Goal: Task Accomplishment & Management: Complete application form

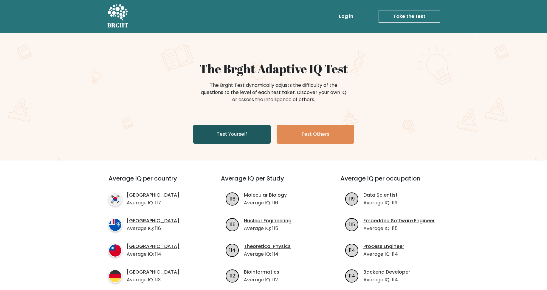
click at [239, 137] on link "Test Yourself" at bounding box center [232, 134] width 78 height 19
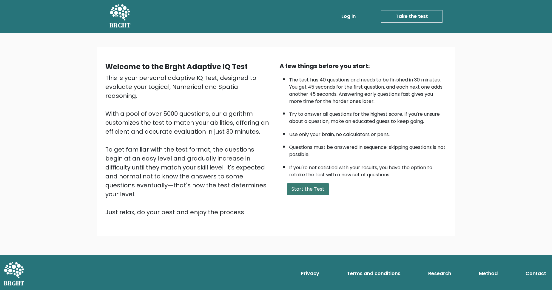
drag, startPoint x: 317, startPoint y: 190, endPoint x: 321, endPoint y: 187, distance: 5.4
click at [317, 190] on button "Start the Test" at bounding box center [308, 189] width 42 height 12
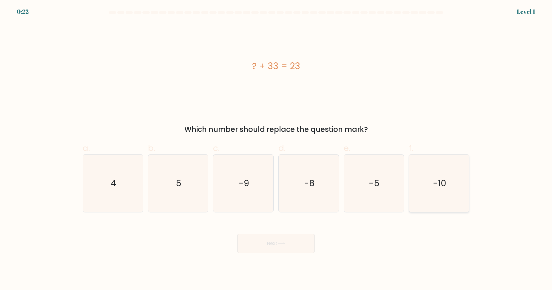
click at [432, 172] on icon "-10" at bounding box center [439, 183] width 58 height 58
click at [276, 149] on input "f. -10" at bounding box center [276, 147] width 0 height 4
radio input "true"
click at [291, 246] on button "Next" at bounding box center [276, 243] width 78 height 19
click at [276, 245] on button "Next" at bounding box center [276, 243] width 78 height 19
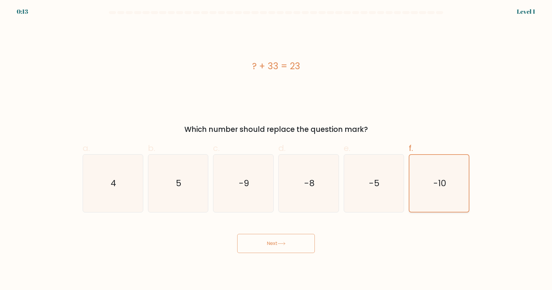
click at [430, 200] on icon "-10" at bounding box center [438, 183] width 57 height 57
click at [276, 149] on input "f. -10" at bounding box center [276, 147] width 0 height 4
click at [284, 243] on icon at bounding box center [281, 243] width 8 height 3
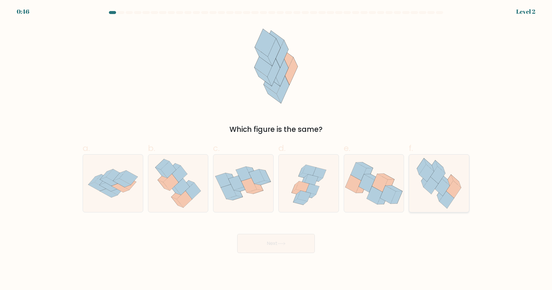
click at [443, 193] on icon at bounding box center [442, 187] width 15 height 17
click at [276, 149] on input "f." at bounding box center [276, 147] width 0 height 4
radio input "true"
click at [282, 245] on icon at bounding box center [281, 243] width 8 height 3
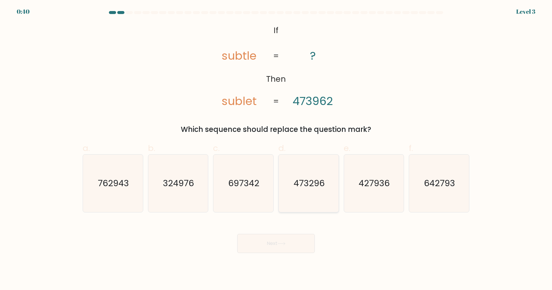
click at [317, 196] on icon "473296" at bounding box center [309, 183] width 58 height 58
click at [276, 149] on input "d. 473296" at bounding box center [276, 147] width 0 height 4
radio input "true"
click at [272, 243] on button "Next" at bounding box center [276, 243] width 78 height 19
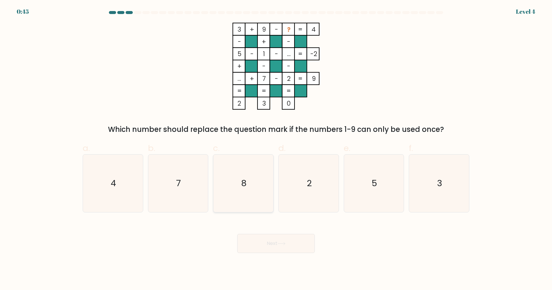
click at [248, 183] on icon "8" at bounding box center [243, 183] width 58 height 58
click at [276, 149] on input "c. 8" at bounding box center [276, 147] width 0 height 4
radio input "true"
click at [284, 248] on button "Next" at bounding box center [276, 243] width 78 height 19
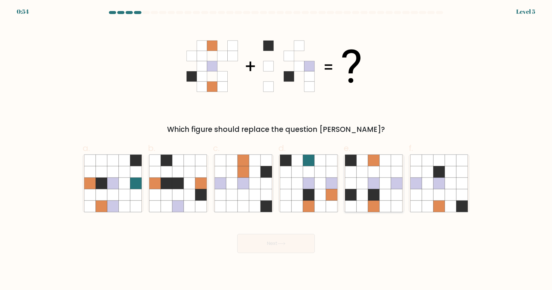
click at [376, 174] on icon at bounding box center [373, 171] width 11 height 11
click at [276, 149] on input "e." at bounding box center [276, 147] width 0 height 4
radio input "true"
click at [278, 245] on button "Next" at bounding box center [276, 243] width 78 height 19
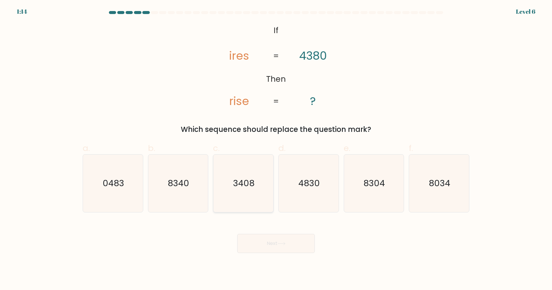
click at [246, 182] on text "3408" at bounding box center [243, 183] width 21 height 12
click at [276, 149] on input "c. 3408" at bounding box center [276, 147] width 0 height 4
radio input "true"
click at [278, 245] on button "Next" at bounding box center [276, 243] width 78 height 19
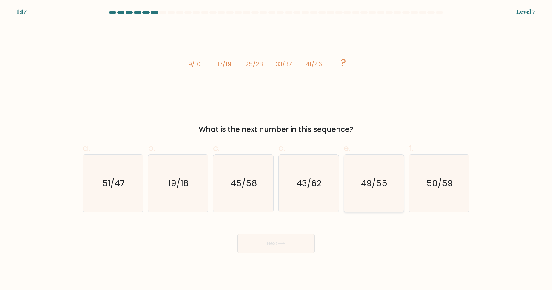
click at [366, 178] on text "49/55" at bounding box center [374, 183] width 26 height 12
click at [276, 149] on input "e. 49/55" at bounding box center [276, 147] width 0 height 4
radio input "true"
click at [261, 238] on button "Next" at bounding box center [276, 243] width 78 height 19
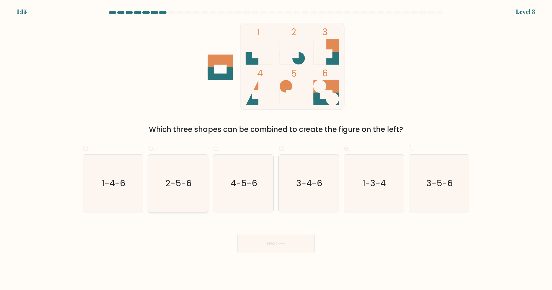
click at [157, 194] on icon "2-5-6" at bounding box center [178, 183] width 58 height 58
click at [276, 149] on input "b. 2-5-6" at bounding box center [276, 147] width 0 height 4
radio input "true"
click at [267, 248] on button "Next" at bounding box center [276, 243] width 78 height 19
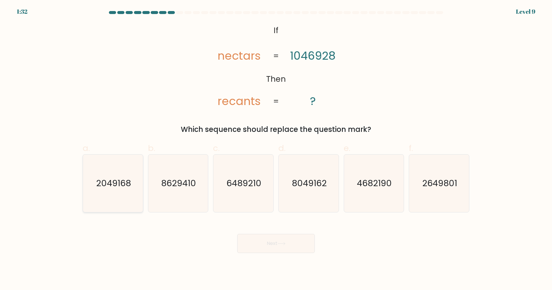
drag, startPoint x: 117, startPoint y: 186, endPoint x: 125, endPoint y: 185, distance: 8.2
click at [117, 186] on text "2049168" at bounding box center [113, 183] width 35 height 12
click at [276, 149] on input "a. 2049168" at bounding box center [276, 147] width 0 height 4
radio input "true"
click at [293, 242] on button "Next" at bounding box center [276, 243] width 78 height 19
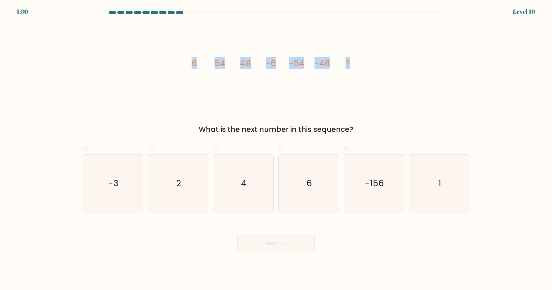
drag, startPoint x: 191, startPoint y: 64, endPoint x: 350, endPoint y: 64, distance: 158.6
click at [350, 64] on icon "image/svg+xml 6 54 48 -6 -54 -48 ?" at bounding box center [275, 66] width 179 height 87
copy g "6 54 48 -6 -54 -48 ?"
drag, startPoint x: 324, startPoint y: 190, endPoint x: 320, endPoint y: 190, distance: 3.3
click at [324, 190] on icon "6" at bounding box center [309, 183] width 58 height 58
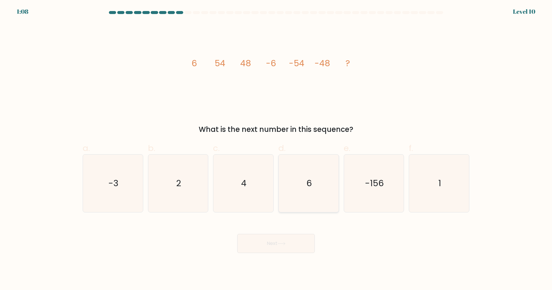
click at [276, 149] on input "d. 6" at bounding box center [276, 147] width 0 height 4
radio input "true"
drag, startPoint x: 279, startPoint y: 246, endPoint x: 172, endPoint y: 227, distance: 108.2
click at [279, 246] on button "Next" at bounding box center [276, 243] width 78 height 19
click at [281, 244] on icon at bounding box center [281, 243] width 8 height 3
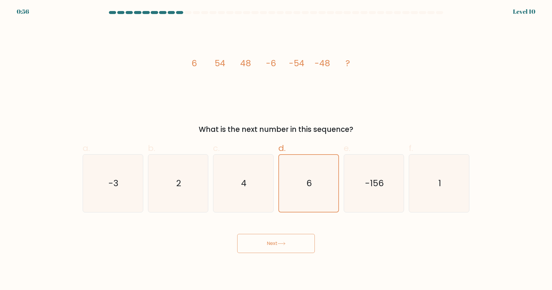
click at [277, 245] on button "Next" at bounding box center [276, 243] width 78 height 19
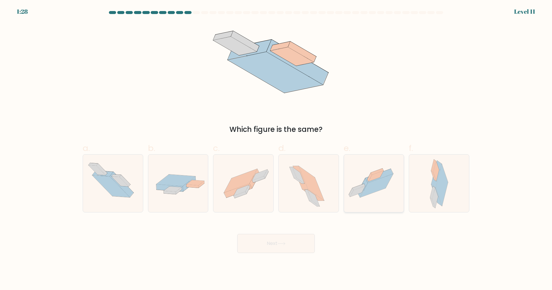
click at [386, 192] on icon at bounding box center [374, 183] width 60 height 45
click at [276, 149] on input "e." at bounding box center [276, 147] width 0 height 4
radio input "true"
click at [298, 234] on button "Next" at bounding box center [276, 243] width 78 height 19
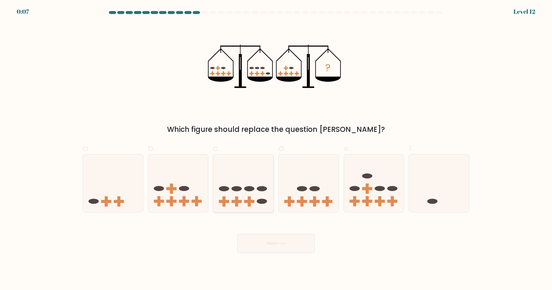
click at [257, 197] on icon at bounding box center [243, 183] width 60 height 50
click at [276, 149] on input "c." at bounding box center [276, 147] width 0 height 4
radio input "true"
click at [280, 241] on button "Next" at bounding box center [276, 243] width 78 height 19
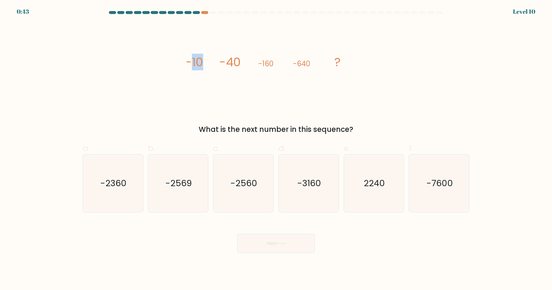
drag, startPoint x: 191, startPoint y: 63, endPoint x: 197, endPoint y: 62, distance: 6.3
click at [213, 61] on icon "image/svg+xml -10 -40 -160 -640 ?" at bounding box center [275, 66] width 179 height 87
drag, startPoint x: 185, startPoint y: 62, endPoint x: 355, endPoint y: 128, distance: 182.3
click at [355, 128] on div "image/svg+xml -10 -40 -160 -640 ? What is the next number in this sequence?" at bounding box center [276, 79] width 394 height 112
copy div "-10 -40 -160 -640 ? What is the next number in this sequence?"
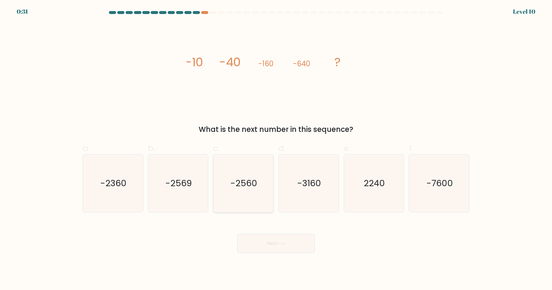
click at [242, 186] on text "-2560" at bounding box center [244, 183] width 27 height 12
click at [276, 149] on input "c. -2560" at bounding box center [276, 147] width 0 height 4
radio input "true"
click at [281, 245] on icon at bounding box center [281, 243] width 8 height 3
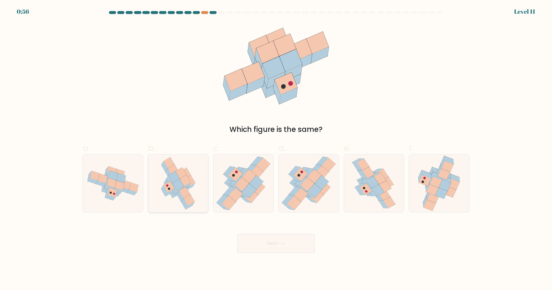
click at [189, 184] on icon at bounding box center [186, 186] width 9 height 7
click at [276, 149] on input "b." at bounding box center [276, 147] width 0 height 4
radio input "true"
click at [371, 179] on icon at bounding box center [373, 183] width 12 height 12
click at [276, 149] on input "e." at bounding box center [276, 147] width 0 height 4
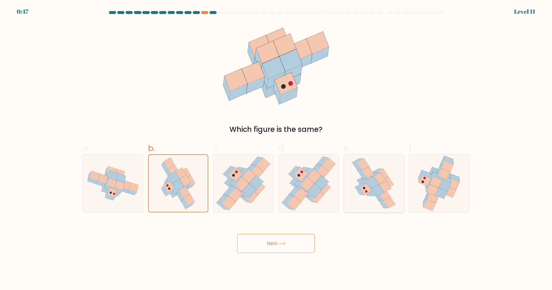
radio input "true"
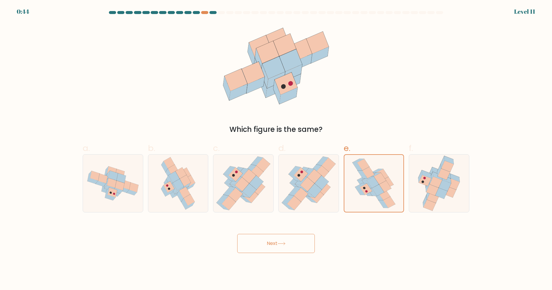
click at [279, 245] on icon at bounding box center [281, 243] width 8 height 3
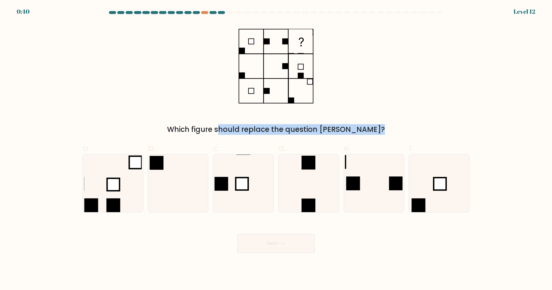
drag, startPoint x: 194, startPoint y: 131, endPoint x: 348, endPoint y: 131, distance: 154.2
click at [347, 131] on div "Which figure should replace the question mark?" at bounding box center [275, 129] width 379 height 11
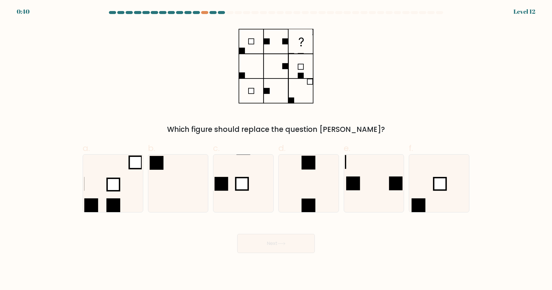
click at [375, 132] on div "Which figure should replace the question mark?" at bounding box center [275, 129] width 379 height 11
click at [320, 188] on icon at bounding box center [309, 183] width 58 height 58
click at [276, 149] on input "d." at bounding box center [276, 147] width 0 height 4
radio input "true"
click at [280, 247] on button "Next" at bounding box center [276, 243] width 78 height 19
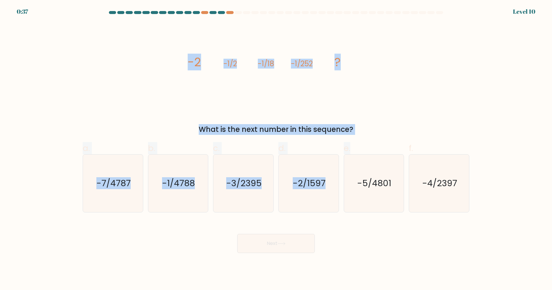
drag, startPoint x: 188, startPoint y: 61, endPoint x: 382, endPoint y: 140, distance: 210.3
click at [382, 140] on form at bounding box center [276, 132] width 552 height 242
click at [377, 129] on div "What is the next number in this sequence?" at bounding box center [275, 129] width 379 height 11
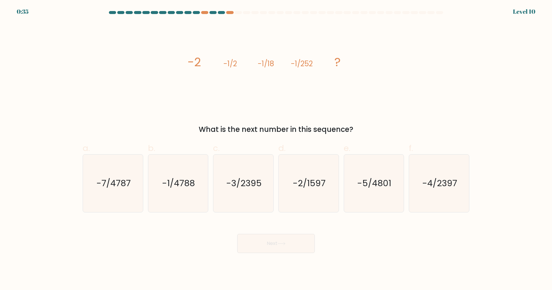
drag, startPoint x: 355, startPoint y: 126, endPoint x: 186, endPoint y: 57, distance: 183.1
click at [186, 57] on div "image/svg+xml -2 -1/2 -1/18 -1/252 ? What is the next number in this sequence?" at bounding box center [276, 79] width 394 height 112
copy div "-2 -1/2 -1/18 -1/252 ? What is the next number in this sequence?"
click at [167, 178] on text "-1/4788" at bounding box center [178, 183] width 33 height 12
click at [276, 149] on input "b. -1/4788" at bounding box center [276, 147] width 0 height 4
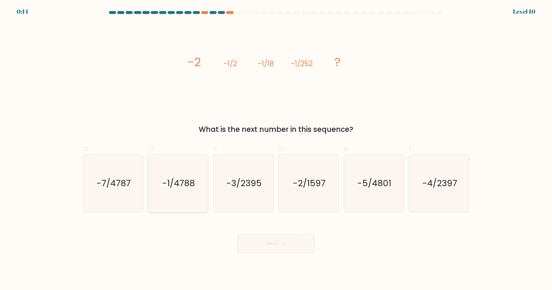
radio input "true"
click at [290, 248] on button "Next" at bounding box center [276, 243] width 78 height 19
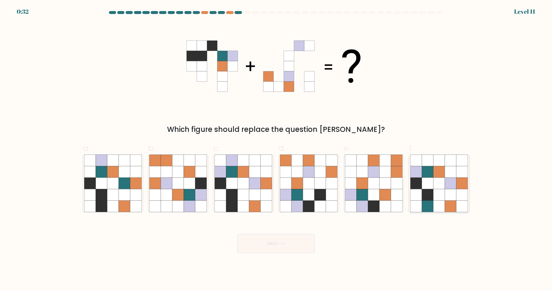
click at [446, 192] on icon at bounding box center [450, 194] width 11 height 11
click at [276, 149] on input "f." at bounding box center [276, 147] width 0 height 4
radio input "true"
click at [231, 193] on icon at bounding box center [231, 194] width 11 height 11
click at [276, 149] on input "c." at bounding box center [276, 147] width 0 height 4
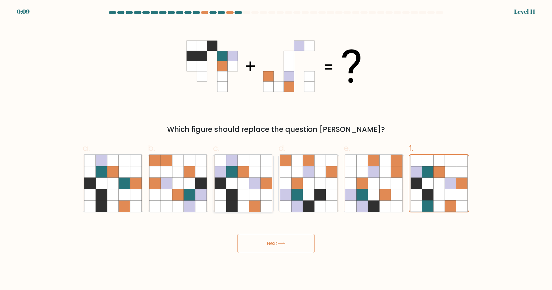
radio input "true"
click at [277, 233] on div "Next" at bounding box center [276, 235] width 394 height 33
click at [281, 238] on button "Next" at bounding box center [276, 243] width 78 height 19
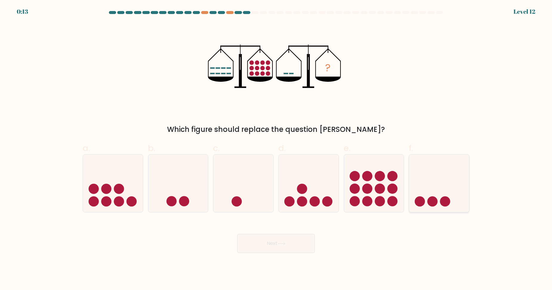
click at [459, 195] on icon at bounding box center [439, 183] width 60 height 50
click at [276, 149] on input "f." at bounding box center [276, 147] width 0 height 4
radio input "true"
click at [291, 250] on button "Next" at bounding box center [276, 243] width 78 height 19
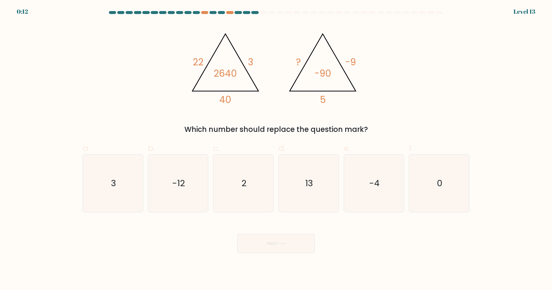
click at [287, 246] on button "Next" at bounding box center [276, 243] width 78 height 19
drag, startPoint x: 200, startPoint y: 30, endPoint x: 368, endPoint y: 118, distance: 189.4
click at [368, 118] on div "@import url('https://fonts.googleapis.com/css?family=Abril+Fatface:400,100,100i…" at bounding box center [276, 79] width 394 height 112
click at [394, 116] on div "@import url('https://fonts.googleapis.com/css?family=Abril+Fatface:400,100,100i…" at bounding box center [276, 79] width 394 height 112
drag, startPoint x: 183, startPoint y: 40, endPoint x: 379, endPoint y: 123, distance: 212.1
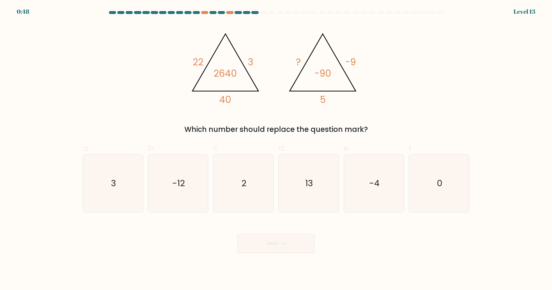
click at [379, 123] on div "@import url('https://fonts.googleapis.com/css?family=Abril+Fatface:400,100,100i…" at bounding box center [276, 79] width 394 height 112
copy div "22 3 40 2640 @import url('https://fonts.googleapis.com/css?family=Abril+Fatface…"
click at [401, 99] on div "@import url('https://fonts.googleapis.com/css?family=Abril+Fatface:400,100,100i…" at bounding box center [276, 79] width 394 height 112
click at [194, 186] on icon "-12" at bounding box center [178, 183] width 58 height 58
click at [276, 149] on input "b. -12" at bounding box center [276, 147] width 0 height 4
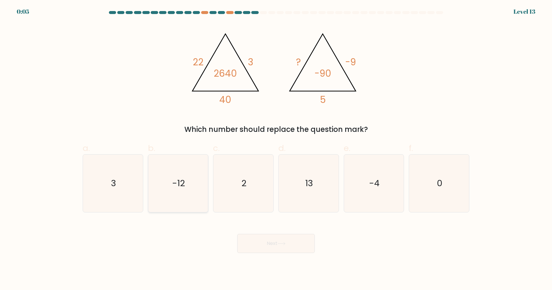
radio input "true"
click at [275, 246] on button "Next" at bounding box center [276, 243] width 78 height 19
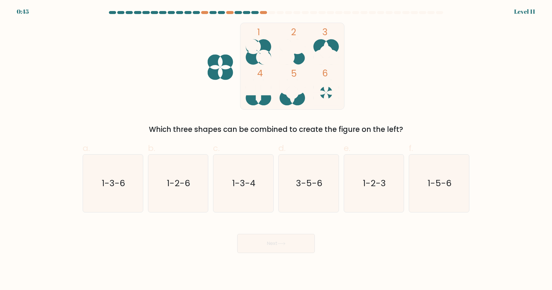
drag, startPoint x: 218, startPoint y: 63, endPoint x: 258, endPoint y: 76, distance: 42.1
click at [258, 76] on icon "1 2 3 4 5 6" at bounding box center [276, 66] width 160 height 87
click at [322, 188] on icon "3-5-6" at bounding box center [309, 183] width 58 height 58
click at [276, 149] on input "d. 3-5-6" at bounding box center [276, 147] width 0 height 4
radio input "true"
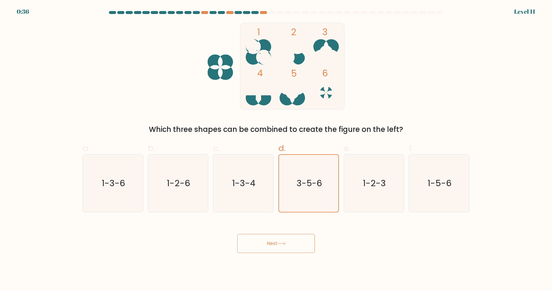
click at [285, 241] on button "Next" at bounding box center [276, 243] width 78 height 19
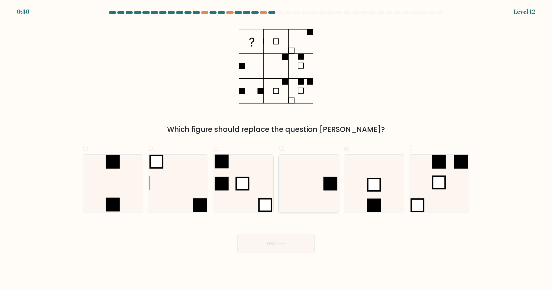
click at [319, 177] on icon at bounding box center [309, 183] width 58 height 58
click at [276, 149] on input "d." at bounding box center [276, 147] width 0 height 4
radio input "true"
click at [287, 247] on button "Next" at bounding box center [276, 243] width 78 height 19
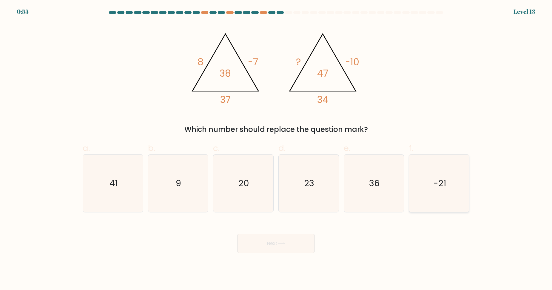
click at [445, 183] on text "-21" at bounding box center [439, 183] width 13 height 12
click at [276, 149] on input "f. -21" at bounding box center [276, 147] width 0 height 4
radio input "true"
click at [245, 199] on icon "20" at bounding box center [243, 183] width 58 height 58
click at [276, 149] on input "c. 20" at bounding box center [276, 147] width 0 height 4
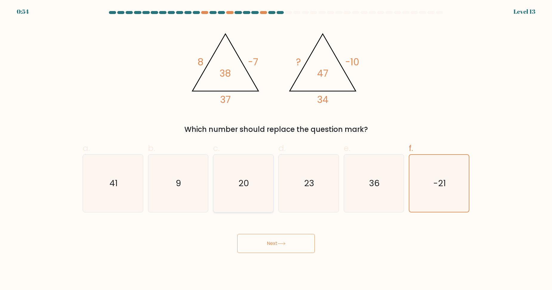
radio input "true"
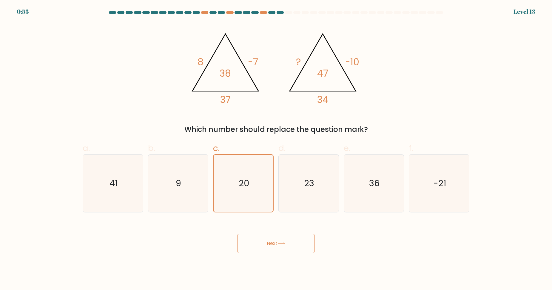
click at [264, 245] on button "Next" at bounding box center [276, 243] width 78 height 19
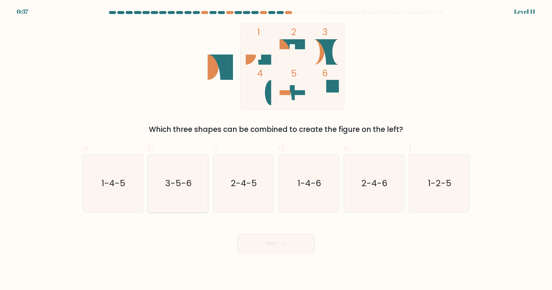
click at [198, 194] on icon "3-5-6" at bounding box center [178, 183] width 58 height 58
click at [276, 149] on input "b. 3-5-6" at bounding box center [276, 147] width 0 height 4
radio input "true"
click at [245, 204] on icon "2-4-5" at bounding box center [243, 183] width 58 height 58
click at [276, 149] on input "c. 2-4-5" at bounding box center [276, 147] width 0 height 4
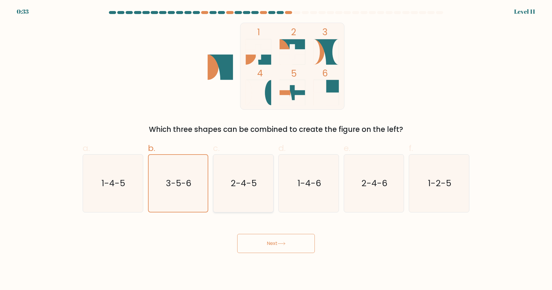
radio input "true"
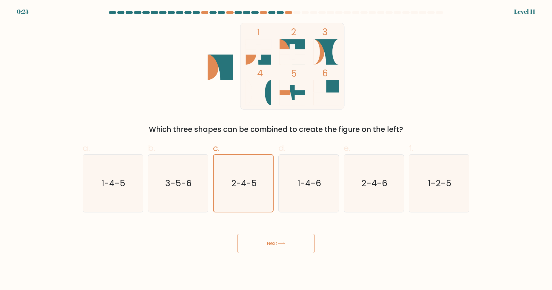
click at [284, 242] on button "Next" at bounding box center [276, 243] width 78 height 19
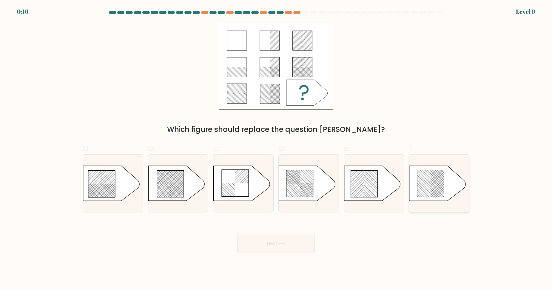
click at [440, 188] on rect at bounding box center [425, 173] width 236 height 243
click at [276, 149] on input "f." at bounding box center [276, 147] width 0 height 4
radio input "true"
drag, startPoint x: 266, startPoint y: 250, endPoint x: 274, endPoint y: 243, distance: 10.4
click at [267, 250] on button "Next" at bounding box center [276, 243] width 78 height 19
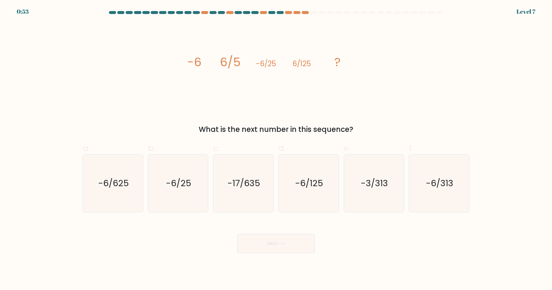
drag, startPoint x: 186, startPoint y: 60, endPoint x: 350, endPoint y: 131, distance: 177.9
click at [355, 133] on div "image/svg+xml -6 6/5 -6/25 6/125 ? What is the next number in this sequence?" at bounding box center [276, 79] width 394 height 112
copy div "-6 6/5 -6/25 6/125 ? What is the next number in this sequence?"
click at [105, 176] on icon "-6/625" at bounding box center [113, 183] width 58 height 58
click at [276, 149] on input "a. -6/625" at bounding box center [276, 147] width 0 height 4
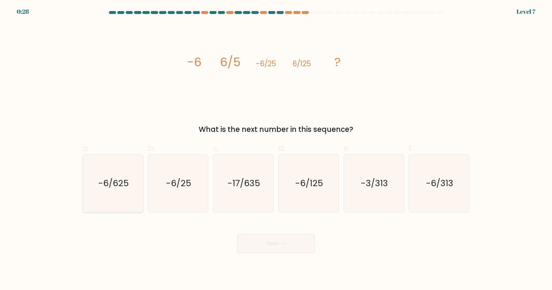
radio input "true"
click at [294, 248] on button "Next" at bounding box center [276, 243] width 78 height 19
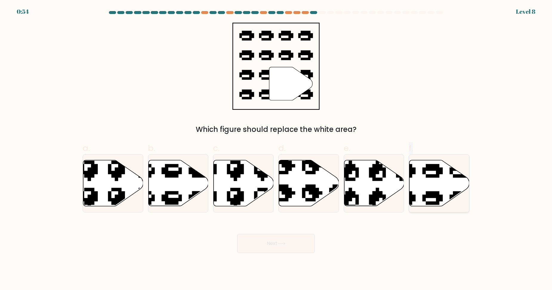
drag, startPoint x: 406, startPoint y: 180, endPoint x: 420, endPoint y: 182, distance: 15.0
click at [416, 182] on div "a. b. c. d." at bounding box center [275, 174] width 391 height 75
click at [422, 182] on icon at bounding box center [439, 183] width 60 height 46
click at [276, 149] on input "f." at bounding box center [276, 147] width 0 height 4
radio input "true"
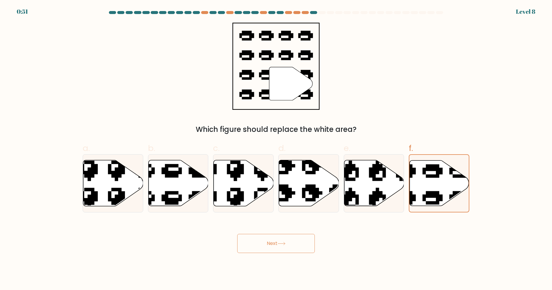
click at [291, 239] on button "Next" at bounding box center [276, 243] width 78 height 19
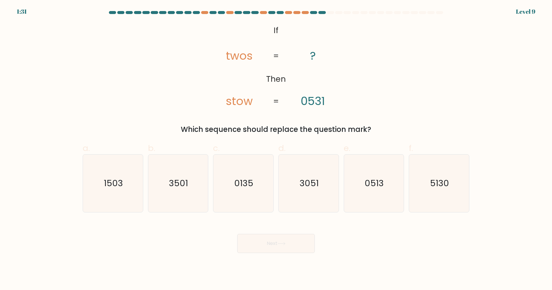
drag, startPoint x: 287, startPoint y: 30, endPoint x: 369, endPoint y: 123, distance: 124.1
click at [369, 123] on div "@import url('https://fonts.googleapis.com/css?family=Abril+Fatface:400,100,100i…" at bounding box center [276, 79] width 394 height 112
copy div "If Then twos stow ? 0531 = = Which sequence should replace the question mark?"
click at [359, 87] on div "@import url('https://fonts.googleapis.com/css?family=Abril+Fatface:400,100,100i…" at bounding box center [276, 79] width 394 height 112
click at [454, 180] on icon "5130" at bounding box center [439, 183] width 58 height 58
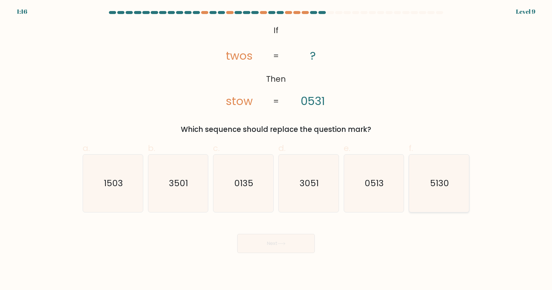
click at [276, 149] on input "f. 5130" at bounding box center [276, 147] width 0 height 4
radio input "true"
click at [284, 238] on button "Next" at bounding box center [276, 243] width 78 height 19
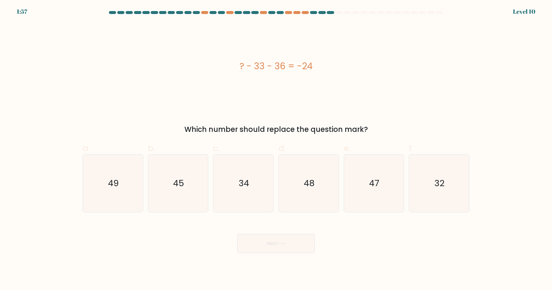
drag, startPoint x: 240, startPoint y: 64, endPoint x: 369, endPoint y: 120, distance: 141.2
click at [369, 120] on div "? - 33 - 36 = -24 Which number should replace the question mark?" at bounding box center [276, 79] width 394 height 112
copy div "? - 33 - 36 = -24 Which number should replace the question mark?"
click at [187, 176] on icon "45" at bounding box center [178, 183] width 58 height 58
click at [276, 149] on input "b. 45" at bounding box center [276, 147] width 0 height 4
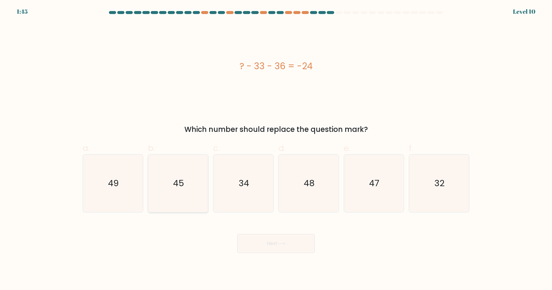
radio input "true"
drag, startPoint x: 280, startPoint y: 243, endPoint x: 273, endPoint y: 245, distance: 7.9
click at [278, 243] on button "Next" at bounding box center [276, 243] width 78 height 19
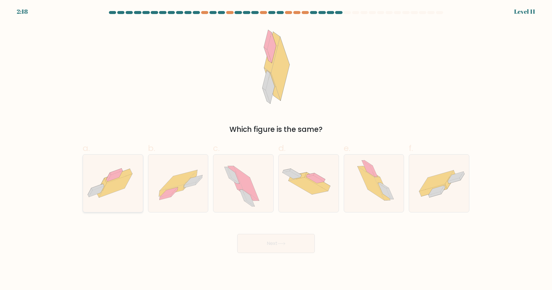
click at [118, 179] on icon at bounding box center [118, 176] width 28 height 14
click at [276, 149] on input "a." at bounding box center [276, 147] width 0 height 4
radio input "true"
click at [275, 233] on div "Next" at bounding box center [276, 235] width 394 height 33
click at [281, 244] on icon at bounding box center [281, 243] width 8 height 3
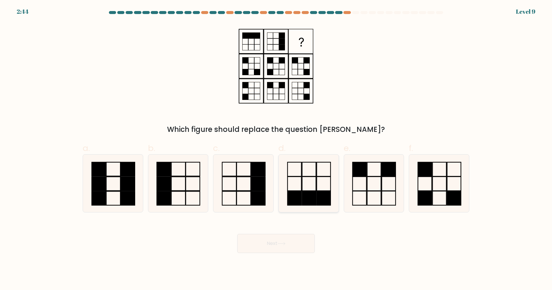
click at [317, 194] on rect at bounding box center [323, 198] width 14 height 14
click at [276, 149] on input "d." at bounding box center [276, 147] width 0 height 4
radio input "true"
click at [287, 238] on button "Next" at bounding box center [276, 243] width 78 height 19
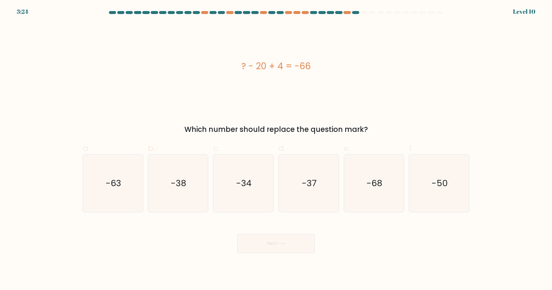
drag, startPoint x: 241, startPoint y: 66, endPoint x: 379, endPoint y: 131, distance: 152.3
click at [379, 131] on div "? - 20 + 4 = -66 Which number should replace the question mark?" at bounding box center [276, 79] width 394 height 112
copy div "? - 20 + 4 = -66 Which number should replace the question mark?"
click at [451, 182] on icon "-50" at bounding box center [439, 183] width 58 height 58
click at [276, 149] on input "f. -50" at bounding box center [276, 147] width 0 height 4
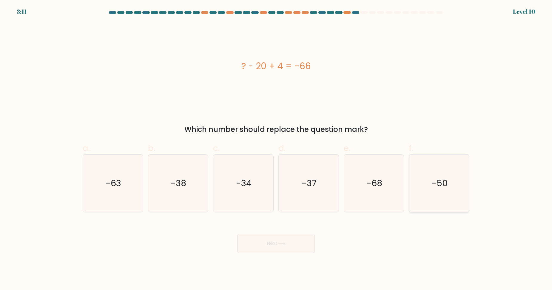
radio input "true"
click at [284, 248] on button "Next" at bounding box center [276, 243] width 78 height 19
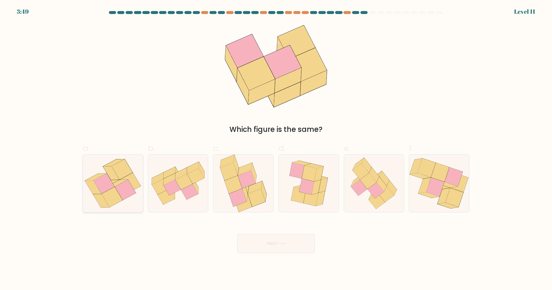
click at [122, 186] on icon at bounding box center [125, 190] width 21 height 20
click at [276, 149] on input "a." at bounding box center [276, 147] width 0 height 4
radio input "true"
click at [294, 243] on button "Next" at bounding box center [276, 243] width 78 height 19
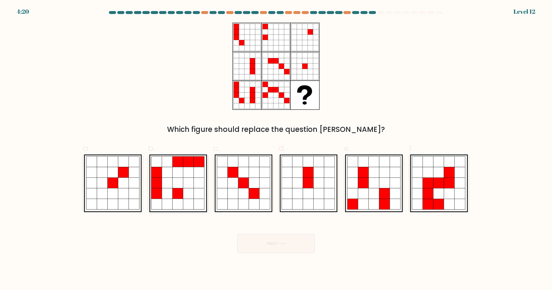
click at [160, 185] on icon at bounding box center [156, 182] width 11 height 11
click at [276, 149] on input "b." at bounding box center [276, 147] width 0 height 4
radio input "true"
click at [275, 245] on button "Next" at bounding box center [276, 243] width 78 height 19
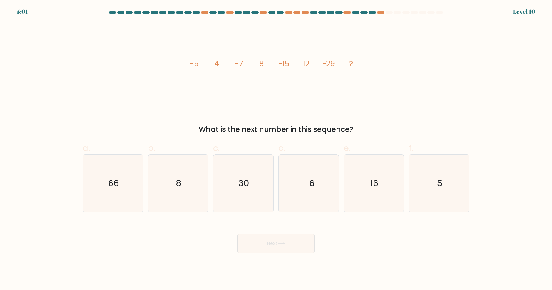
drag, startPoint x: 187, startPoint y: 63, endPoint x: 367, endPoint y: 128, distance: 191.6
click at [367, 128] on div "image/svg+xml -5 4 -7 8 -15 12 -29 ? What is the next number in this sequence?" at bounding box center [276, 79] width 394 height 112
copy div "-5 4 -7 8 -15 12 -29 ? What is the next number in this sequence?"
click at [372, 187] on text "16" at bounding box center [374, 183] width 8 height 12
click at [276, 149] on input "e. 16" at bounding box center [276, 147] width 0 height 4
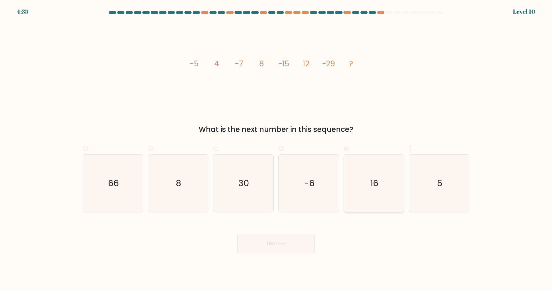
radio input "true"
click at [252, 248] on button "Next" at bounding box center [276, 243] width 78 height 19
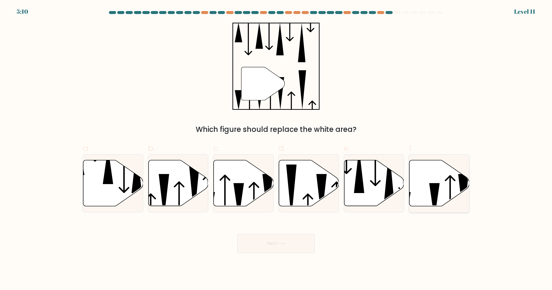
click at [456, 183] on icon at bounding box center [439, 183] width 60 height 46
click at [276, 149] on input "f." at bounding box center [276, 147] width 0 height 4
radio input "true"
click at [282, 240] on button "Next" at bounding box center [276, 243] width 78 height 19
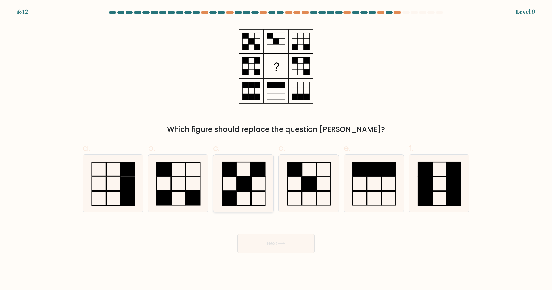
click at [255, 185] on icon at bounding box center [243, 183] width 58 height 58
click at [276, 149] on input "c." at bounding box center [276, 147] width 0 height 4
radio input "true"
click at [175, 193] on icon at bounding box center [178, 183] width 58 height 58
click at [276, 149] on input "b." at bounding box center [276, 147] width 0 height 4
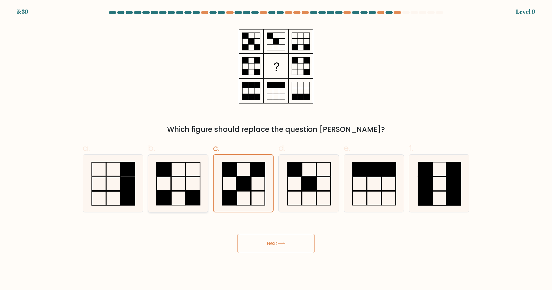
radio input "true"
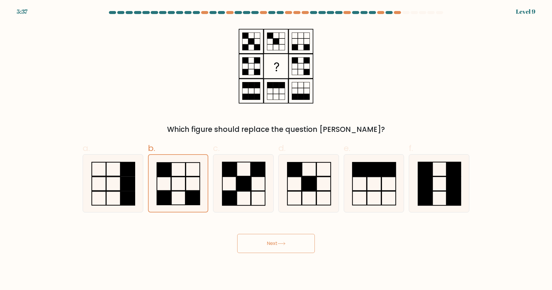
click at [276, 246] on button "Next" at bounding box center [276, 243] width 78 height 19
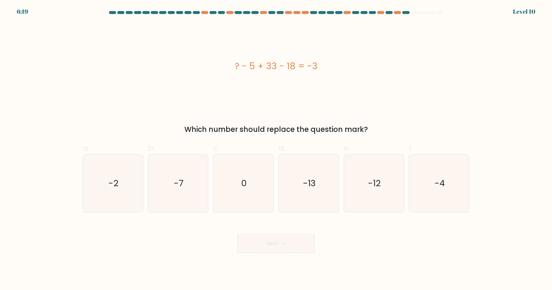
drag, startPoint x: 236, startPoint y: 66, endPoint x: 375, endPoint y: 134, distance: 154.8
click at [375, 134] on div "? - 5 + 33 - 18 = -3 Which number should replace the question mark?" at bounding box center [276, 79] width 394 height 112
copy div "? - 5 + 33 - 18 = -3 Which number should replace the question mark?"
click at [317, 185] on icon "-13" at bounding box center [309, 183] width 58 height 58
click at [276, 149] on input "d. -13" at bounding box center [276, 147] width 0 height 4
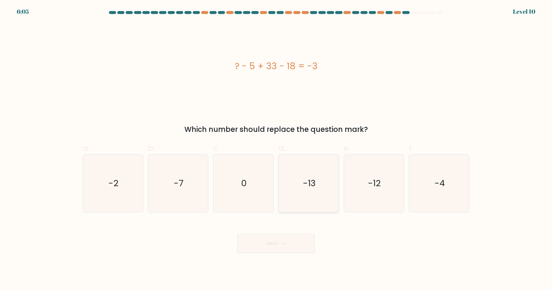
radio input "true"
click at [292, 245] on button "Next" at bounding box center [276, 243] width 78 height 19
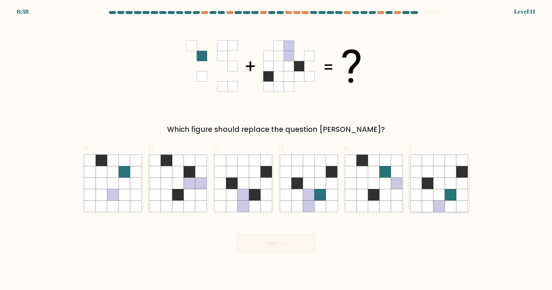
click at [437, 200] on icon at bounding box center [438, 194] width 11 height 11
click at [276, 149] on input "f." at bounding box center [276, 147] width 0 height 4
radio input "true"
click at [298, 238] on button "Next" at bounding box center [276, 243] width 78 height 19
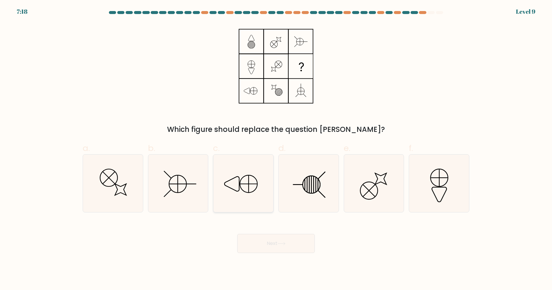
click at [239, 189] on icon at bounding box center [232, 184] width 15 height 15
click at [276, 149] on input "c." at bounding box center [276, 147] width 0 height 4
radio input "true"
click at [299, 242] on button "Next" at bounding box center [276, 243] width 78 height 19
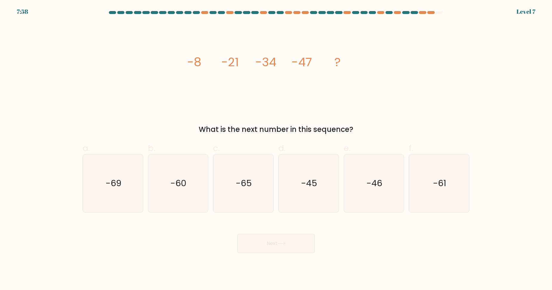
drag, startPoint x: 188, startPoint y: 61, endPoint x: 358, endPoint y: 122, distance: 180.4
click at [364, 122] on div "image/svg+xml -8 -21 -34 -47 ? What is the next number in this sequence?" at bounding box center [276, 79] width 394 height 112
copy div "-8 -21 -34 -47 ? What is the next number in this sequence?"
click at [176, 187] on text "-60" at bounding box center [179, 183] width 16 height 12
click at [276, 149] on input "b. -60" at bounding box center [276, 147] width 0 height 4
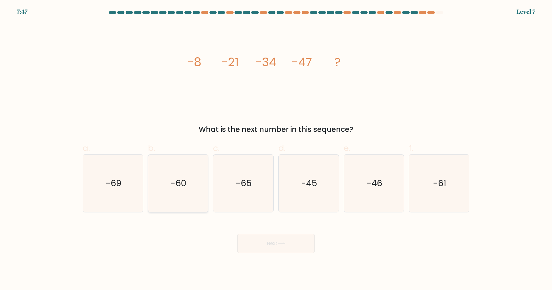
radio input "true"
click at [279, 248] on button "Next" at bounding box center [276, 243] width 78 height 19
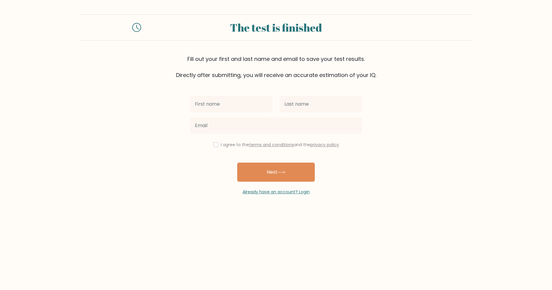
click at [236, 105] on input "text" at bounding box center [231, 104] width 82 height 17
type input "[PERSON_NAME]"
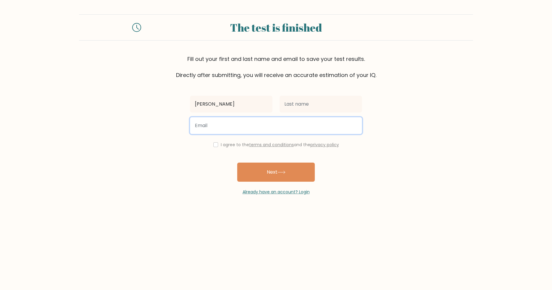
click at [241, 128] on input "email" at bounding box center [276, 125] width 172 height 17
type input "[DOMAIN_NAME][EMAIL_ADDRESS][DOMAIN_NAME]"
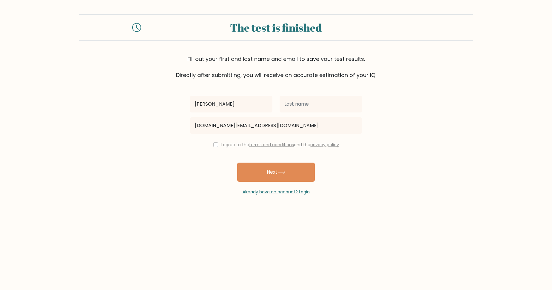
click at [217, 146] on div "I agree to the terms and conditions and the privacy policy" at bounding box center [275, 144] width 179 height 7
click at [213, 146] on input "checkbox" at bounding box center [215, 144] width 5 height 5
checkbox input "true"
click at [267, 174] on button "Next" at bounding box center [276, 172] width 78 height 19
click at [231, 106] on input "John Philip Roallos" at bounding box center [231, 104] width 82 height 17
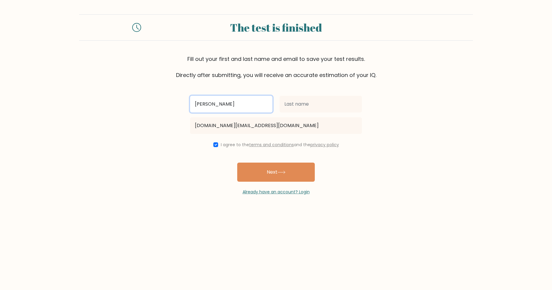
click at [231, 106] on input "John Philip Roallos" at bounding box center [231, 104] width 82 height 17
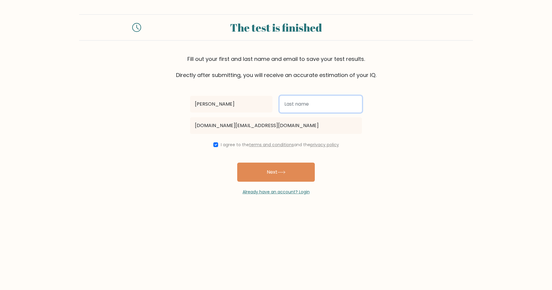
drag, startPoint x: 314, startPoint y: 106, endPoint x: 310, endPoint y: 106, distance: 4.2
click at [314, 106] on input "text" at bounding box center [320, 104] width 82 height 17
paste input "Roallos"
type input "Roallos"
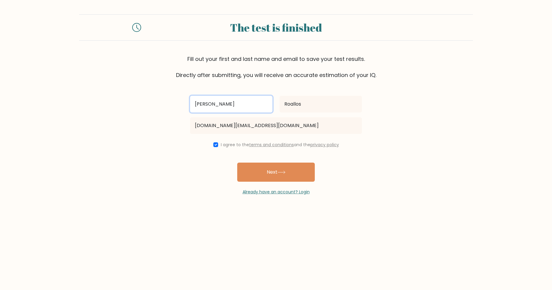
click at [227, 104] on input "John Philip Roallos" at bounding box center [231, 104] width 82 height 17
type input "[PERSON_NAME]"
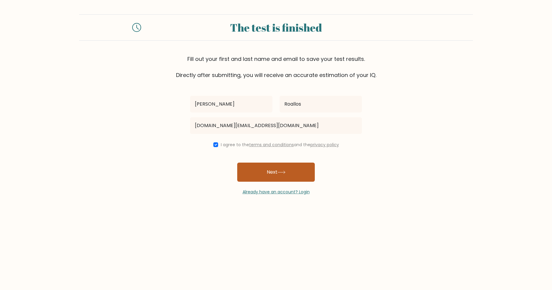
click at [270, 167] on button "Next" at bounding box center [276, 172] width 78 height 19
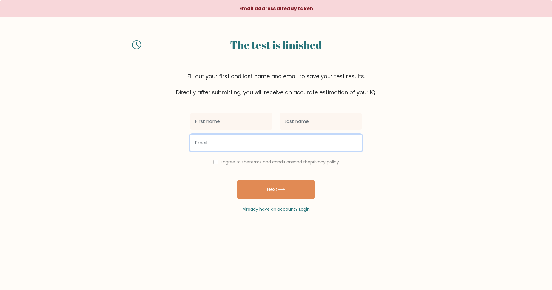
click at [238, 146] on input "email" at bounding box center [276, 142] width 172 height 17
type input "[DOMAIN_NAME][EMAIL_ADDRESS][DOMAIN_NAME]"
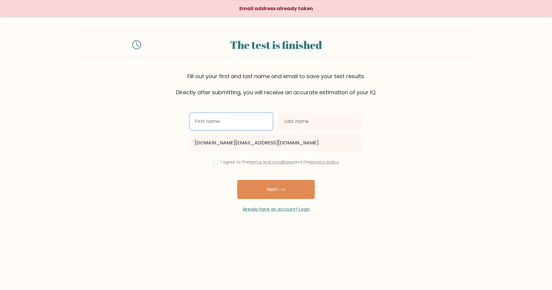
type input "[PERSON_NAME]"
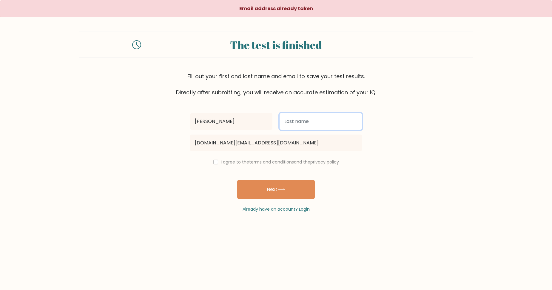
type input "Roallos"
click at [214, 163] on input "checkbox" at bounding box center [215, 162] width 5 height 5
checkbox input "true"
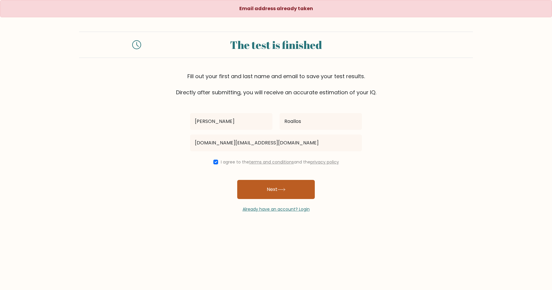
click at [273, 187] on button "Next" at bounding box center [276, 189] width 78 height 19
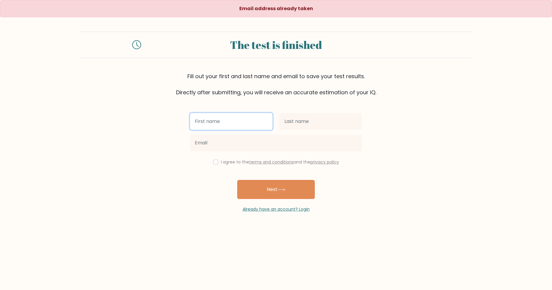
click at [234, 119] on input "text" at bounding box center [231, 121] width 82 height 17
type input "[PERSON_NAME]"
type input "Roallos"
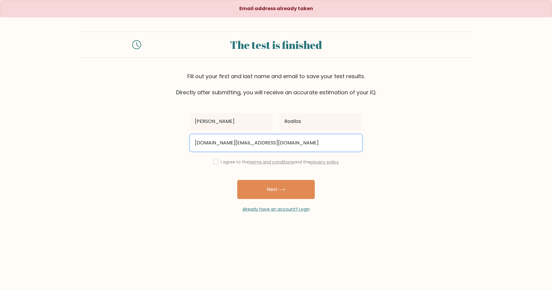
click at [281, 146] on input "[DOMAIN_NAME][EMAIL_ADDRESS][DOMAIN_NAME]" at bounding box center [276, 142] width 172 height 17
drag, startPoint x: 268, startPoint y: 145, endPoint x: 180, endPoint y: 145, distance: 88.0
click at [180, 145] on form "The test is finished Fill out your first and last name and email to save your t…" at bounding box center [276, 122] width 552 height 181
click at [215, 145] on input "[DOMAIN_NAME][EMAIL_ADDRESS][DOMAIN_NAME]" at bounding box center [276, 142] width 172 height 17
click at [222, 144] on input "[DOMAIN_NAME][EMAIL_ADDRESS][DOMAIN_NAME]" at bounding box center [276, 142] width 172 height 17
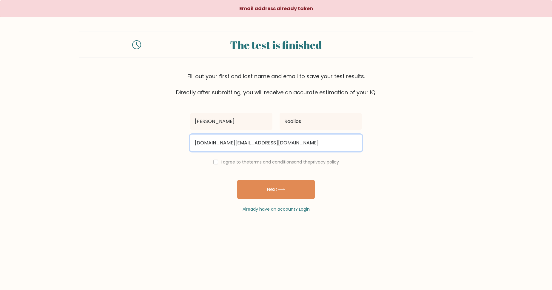
click at [224, 143] on input "[DOMAIN_NAME][EMAIL_ADDRESS][DOMAIN_NAME]" at bounding box center [276, 142] width 172 height 17
type input "[EMAIL_ADDRESS][DOMAIN_NAME]"
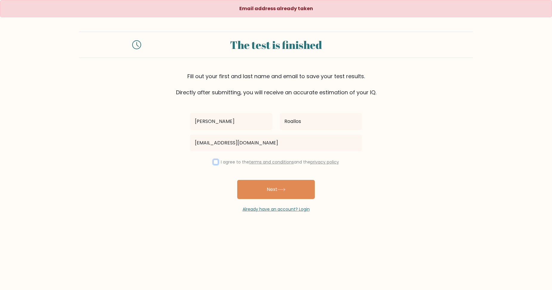
click at [215, 162] on input "checkbox" at bounding box center [215, 162] width 5 height 5
checkbox input "true"
click at [273, 184] on button "Next" at bounding box center [276, 189] width 78 height 19
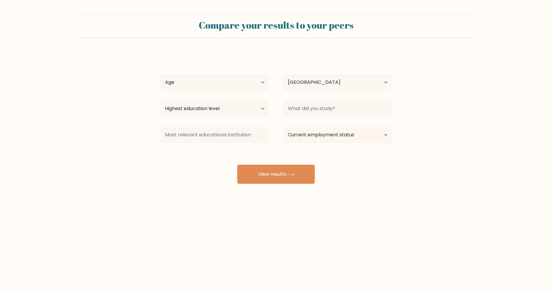
select select "PH"
click at [227, 88] on select "Age Under 18 years old 18-24 years old 25-34 years old 35-44 years old 45-54 ye…" at bounding box center [214, 82] width 109 height 17
select select "25_34"
click at [160, 74] on select "Age Under 18 years old 18-24 years old 25-34 years old 35-44 years old 45-54 ye…" at bounding box center [214, 82] width 109 height 17
click at [217, 111] on select "Highest education level No schooling Primary Lower Secondary Upper Secondary Oc…" at bounding box center [214, 108] width 109 height 17
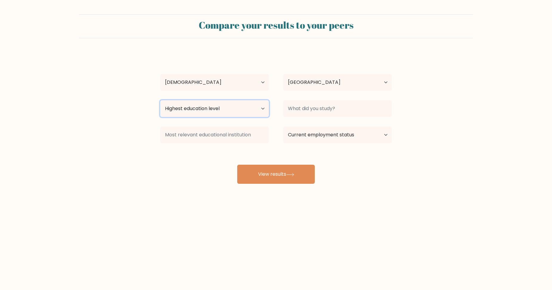
select select "bachelors_degree"
click at [160, 100] on select "Highest education level No schooling Primary Lower Secondary Upper Secondary Oc…" at bounding box center [214, 108] width 109 height 17
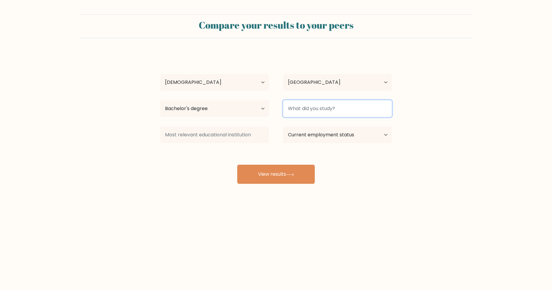
click at [349, 110] on input at bounding box center [337, 108] width 109 height 17
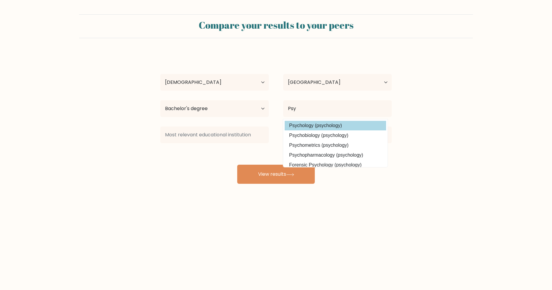
click at [346, 123] on option "Psychology (psychology)" at bounding box center [334, 126] width 101 height 10
type input "Psychology"
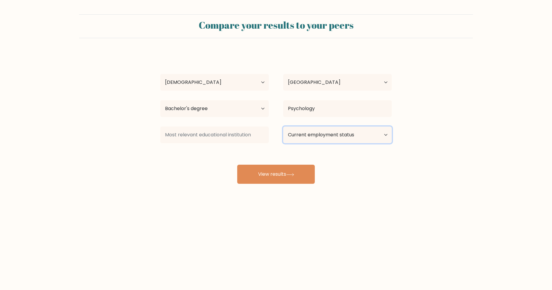
click at [315, 131] on select "Current employment status Employed Student Retired Other / prefer not to answer" at bounding box center [337, 134] width 109 height 17
select select "employed"
click at [283, 126] on select "Current employment status Employed Student Retired Other / prefer not to answer" at bounding box center [337, 134] width 109 height 17
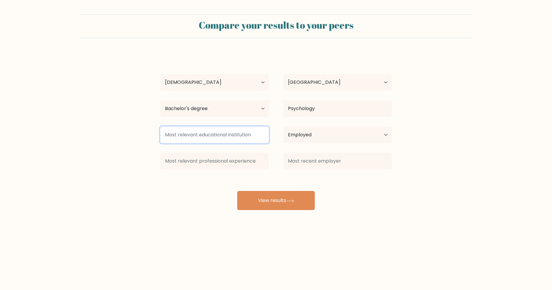
click at [221, 138] on input at bounding box center [214, 134] width 109 height 17
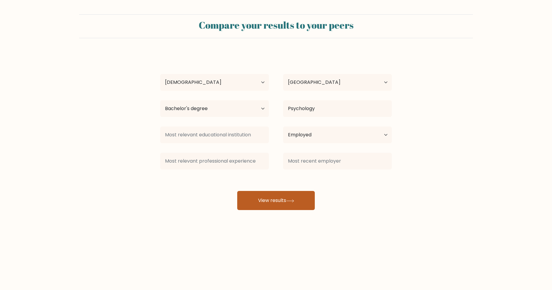
click at [291, 202] on icon at bounding box center [290, 200] width 8 height 3
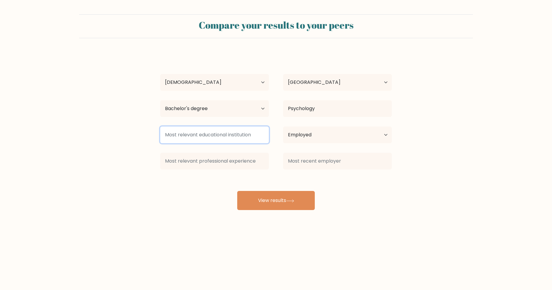
click at [230, 132] on input at bounding box center [214, 134] width 109 height 17
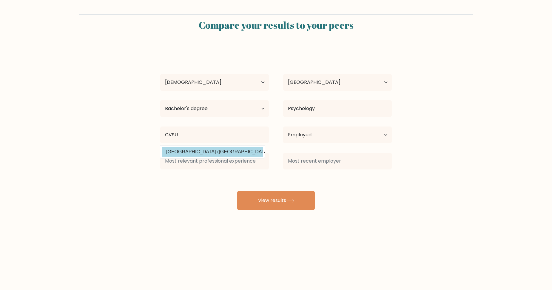
drag, startPoint x: 233, startPoint y: 155, endPoint x: 242, endPoint y: 155, distance: 9.0
click at [233, 154] on option "Cavite State University (Philippines)" at bounding box center [212, 152] width 101 height 10
type input "[GEOGRAPHIC_DATA]"
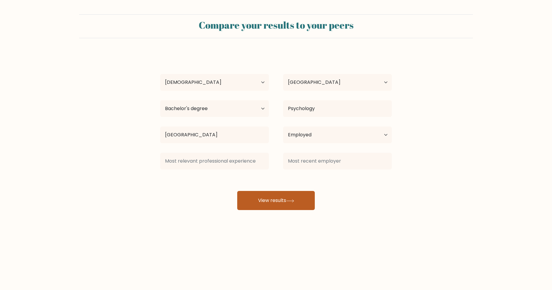
drag, startPoint x: 282, startPoint y: 194, endPoint x: 293, endPoint y: 194, distance: 10.4
click at [282, 194] on button "View results" at bounding box center [276, 200] width 78 height 19
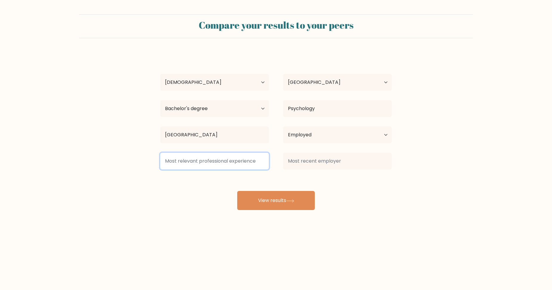
click at [239, 163] on input at bounding box center [214, 161] width 109 height 17
type input "BPO"
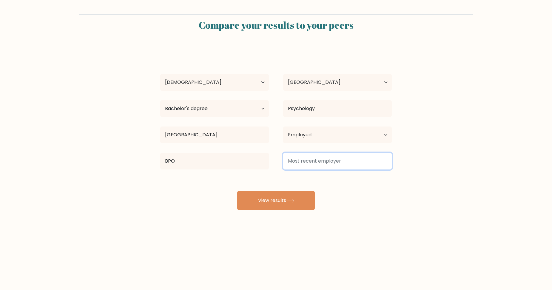
click at [350, 157] on input at bounding box center [337, 161] width 109 height 17
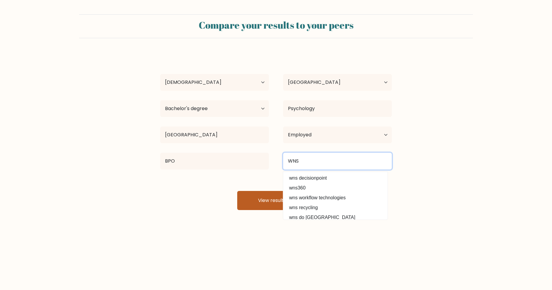
type input "WNS"
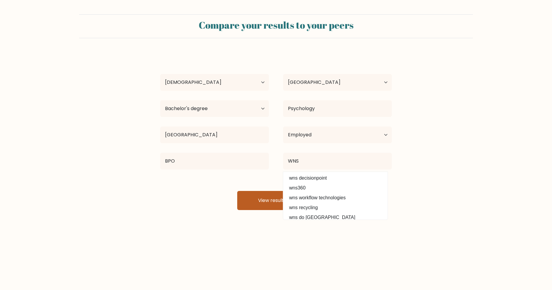
click at [256, 198] on button "View results" at bounding box center [276, 200] width 78 height 19
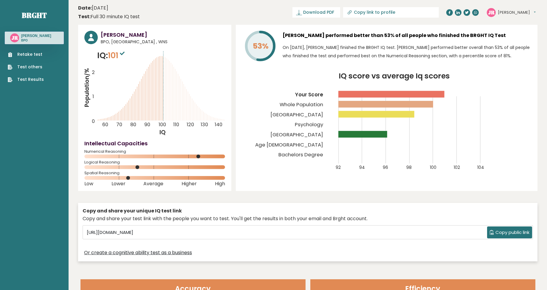
click at [504, 231] on span "Copy public link" at bounding box center [513, 232] width 34 height 7
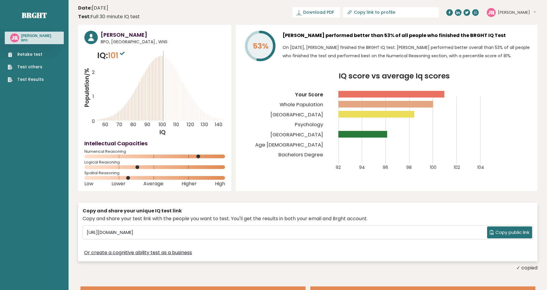
click at [319, 56] on p "On [DATE], [PERSON_NAME] finished the BRGHT IQ test. [PERSON_NAME] performed be…" at bounding box center [407, 51] width 249 height 17
drag, startPoint x: 381, startPoint y: 49, endPoint x: 423, endPoint y: 49, distance: 41.7
click at [422, 49] on p "On [DATE], [PERSON_NAME] finished the BRGHT IQ test. [PERSON_NAME] performed be…" at bounding box center [407, 51] width 249 height 17
drag, startPoint x: 516, startPoint y: 54, endPoint x: 520, endPoint y: 54, distance: 4.5
click at [520, 54] on p "On [DATE], [PERSON_NAME] finished the BRGHT IQ test. [PERSON_NAME] performed be…" at bounding box center [407, 51] width 249 height 17
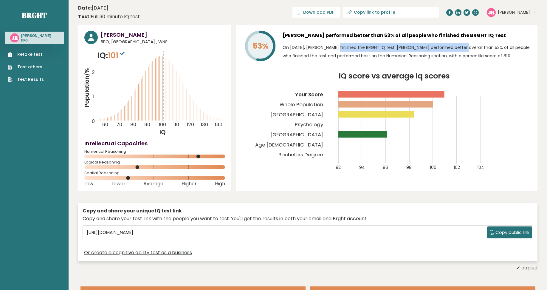
drag, startPoint x: 466, startPoint y: 52, endPoint x: 486, endPoint y: 52, distance: 19.7
click at [486, 52] on p "On [DATE], [PERSON_NAME] finished the BRGHT IQ test. [PERSON_NAME] performed be…" at bounding box center [407, 51] width 249 height 17
click at [512, 60] on p "On [DATE], [PERSON_NAME] finished the BRGHT IQ test. [PERSON_NAME] performed be…" at bounding box center [407, 51] width 249 height 17
click at [334, 13] on span "Download PDF" at bounding box center [318, 12] width 31 height 6
